Goal: Task Accomplishment & Management: Manage account settings

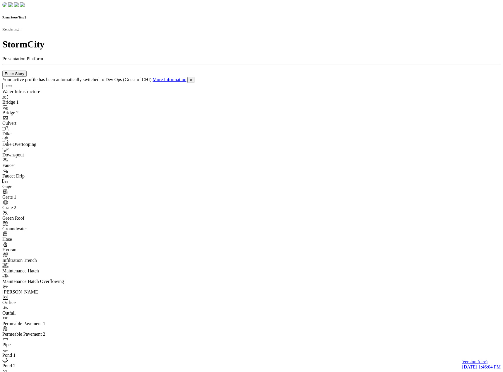
checkbox input "true"
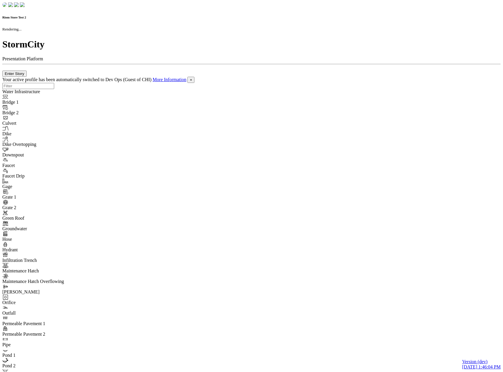
checkbox input "true"
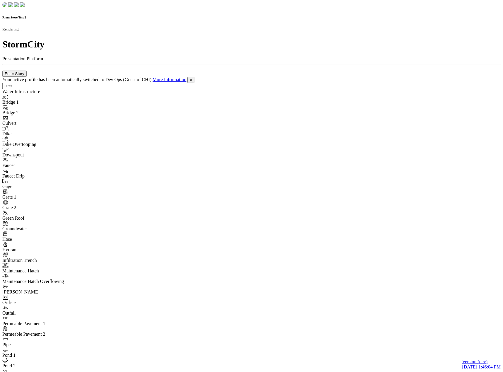
checkbox input "false"
checkbox input "true"
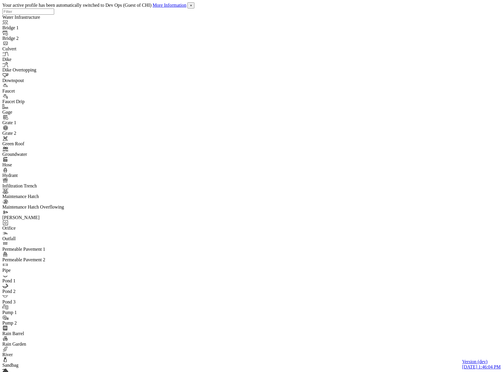
drag, startPoint x: 27, startPoint y: 44, endPoint x: 29, endPoint y: 47, distance: 3.8
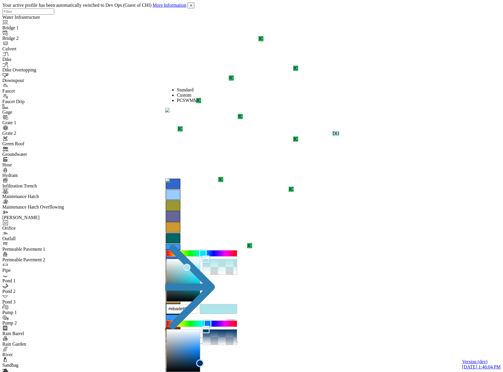
click at [231, 250] on div at bounding box center [202, 253] width 70 height 6
drag, startPoint x: 232, startPoint y: 119, endPoint x: 227, endPoint y: 119, distance: 4.7
click at [226, 250] on div at bounding box center [222, 253] width 7 height 7
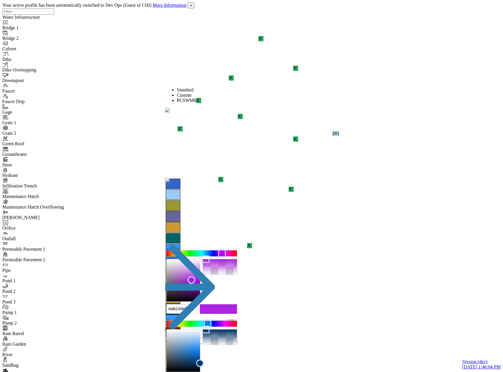
click at [200, 259] on div at bounding box center [183, 280] width 33 height 42
click at [195, 276] on div at bounding box center [191, 279] width 7 height 7
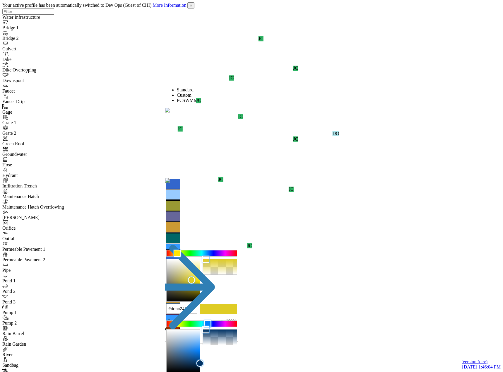
click at [183, 250] on div at bounding box center [202, 253] width 70 height 6
drag, startPoint x: 223, startPoint y: 145, endPoint x: 230, endPoint y: 146, distance: 7.2
click at [196, 271] on div at bounding box center [192, 274] width 7 height 7
type input "#ecdd56ff"
